Goal: Task Accomplishment & Management: Use online tool/utility

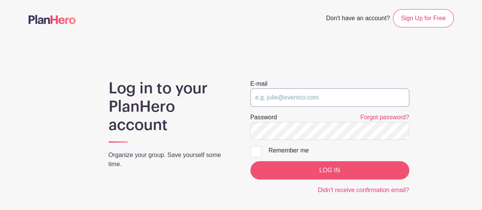
type input "[PERSON_NAME][EMAIL_ADDRESS][PERSON_NAME][DOMAIN_NAME]"
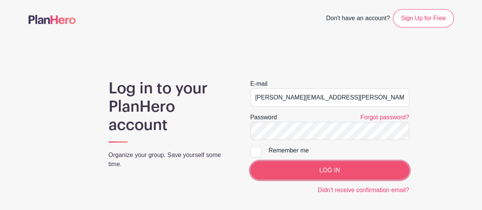
click at [327, 170] on input "LOG IN" at bounding box center [330, 170] width 159 height 18
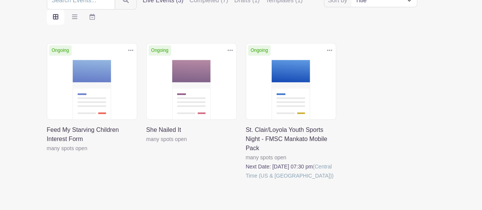
scroll to position [105, 0]
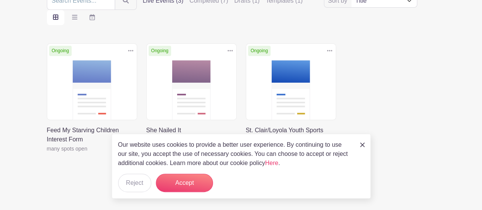
click at [362, 143] on link at bounding box center [362, 144] width 5 height 9
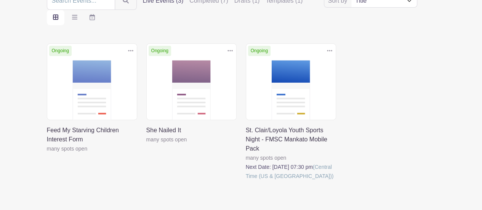
click at [246, 181] on link at bounding box center [246, 181] width 0 height 0
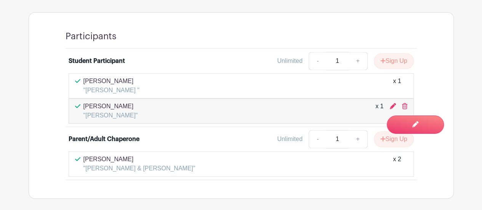
scroll to position [524, 0]
drag, startPoint x: 84, startPoint y: 80, endPoint x: 135, endPoint y: 90, distance: 52.2
click at [135, 90] on div "Courtney Reichard "Logan Reichard " x 1" at bounding box center [241, 86] width 333 height 18
copy div "Courtney Reichard "Logan Reichard ""
